Goal: Find specific page/section

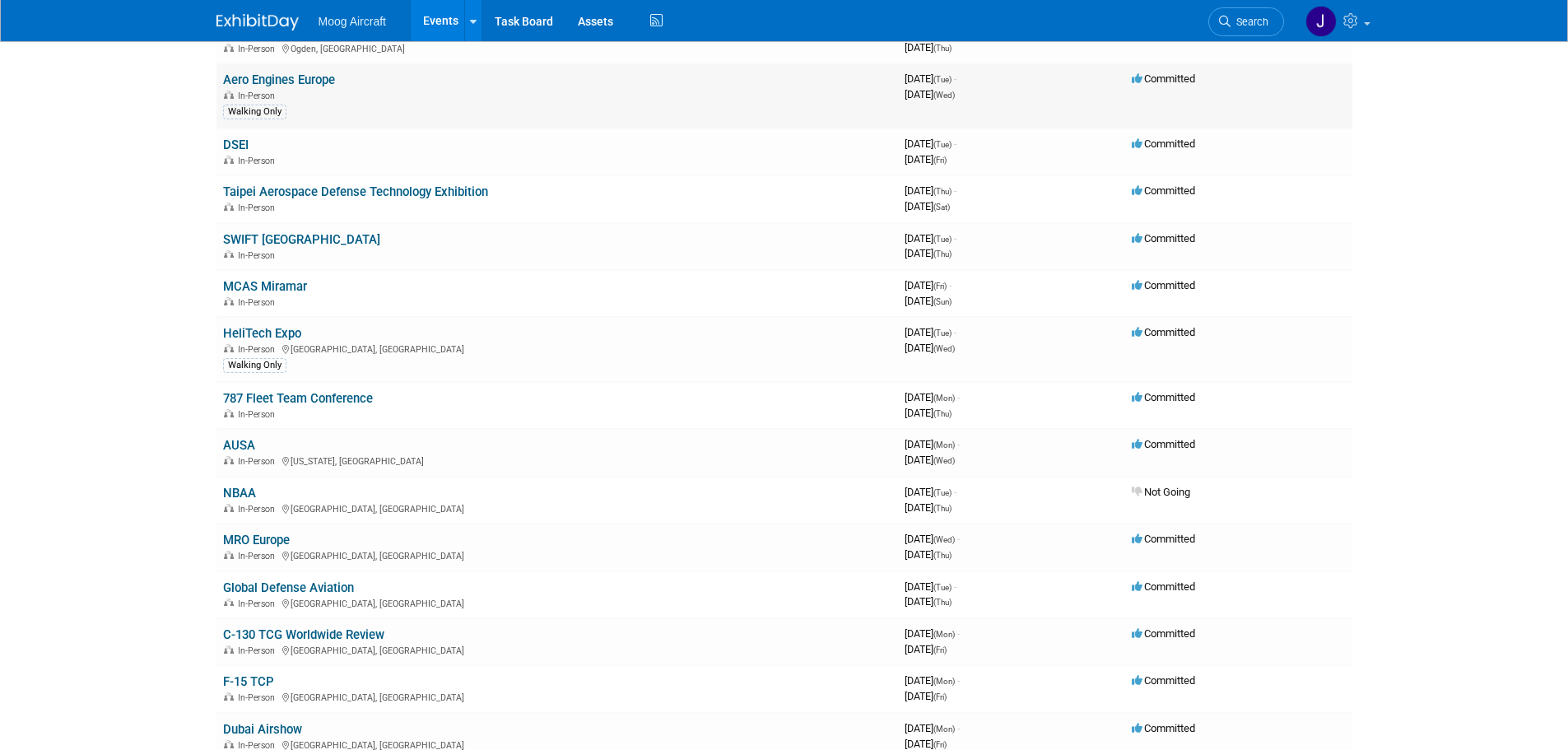
scroll to position [164, 0]
click at [244, 438] on link "AUSA" at bounding box center [239, 443] width 32 height 15
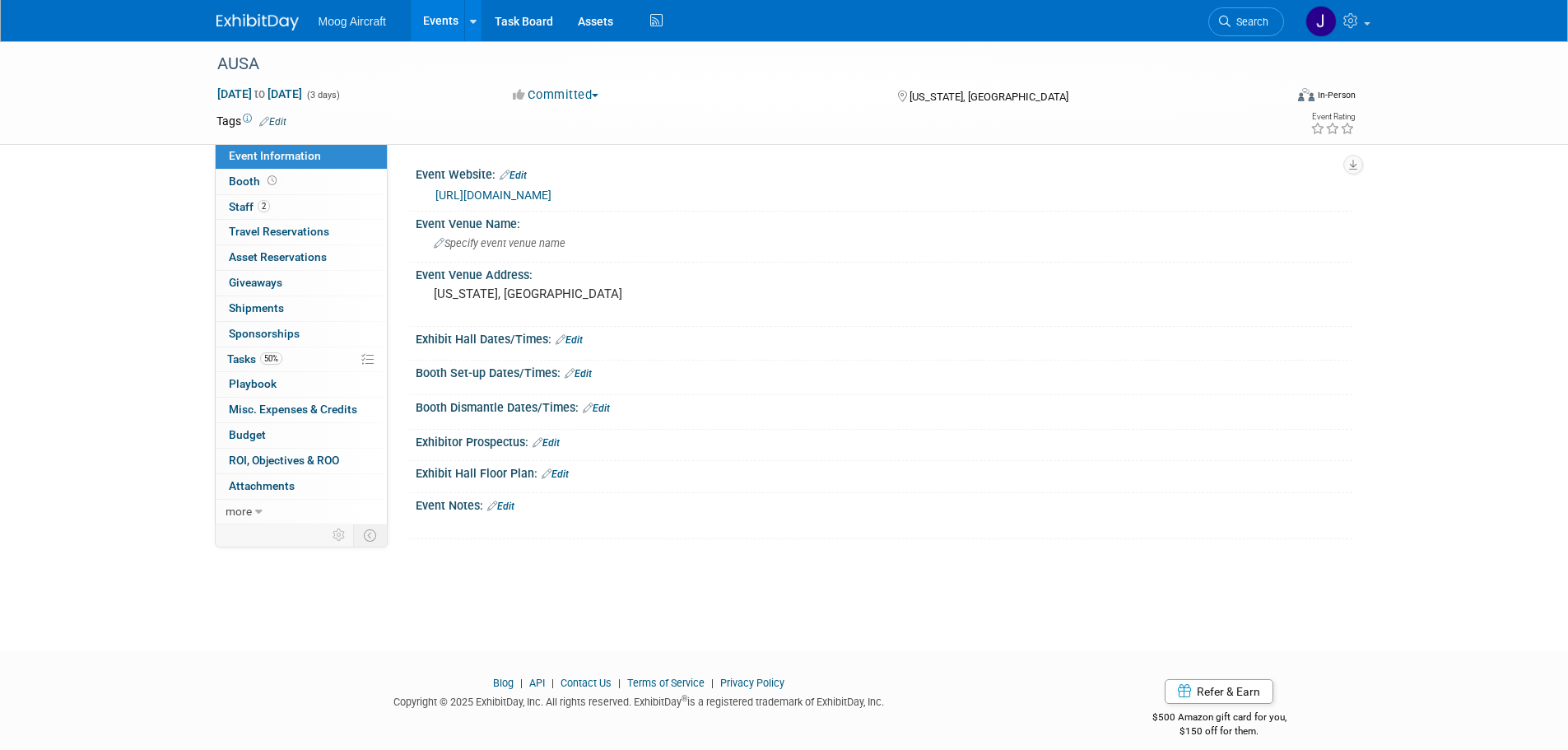
click at [586, 635] on body "Moog Aircraft Events Add Event Bulk Upload Events Shareable Event Boards Recent…" at bounding box center [784, 375] width 1568 height 750
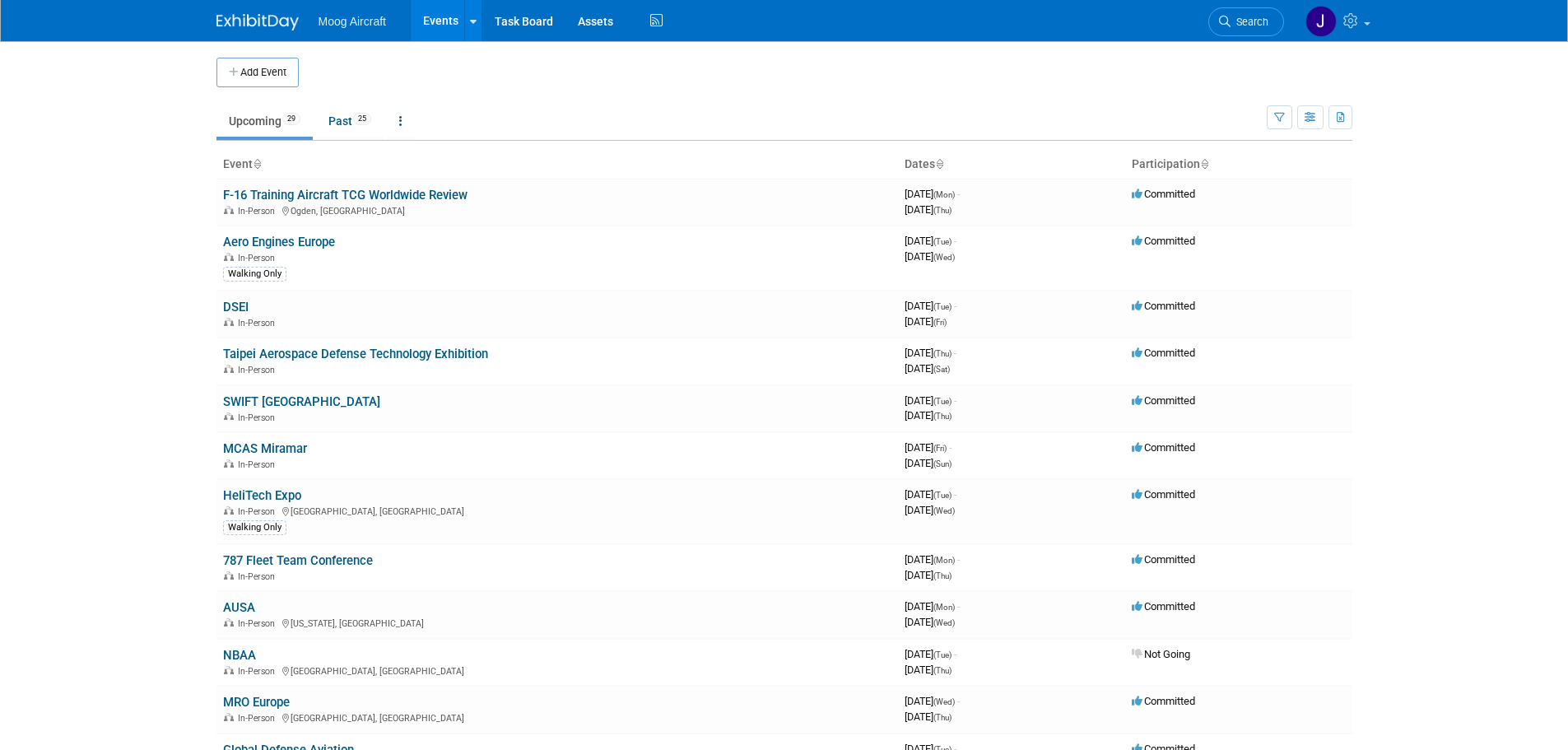
click at [152, 140] on html "Moog Aircraft Events Add Event Bulk Upload Events Shareable Event Boards Recent…" at bounding box center [784, 375] width 1568 height 750
